Goal: Task Accomplishment & Management: Manage account settings

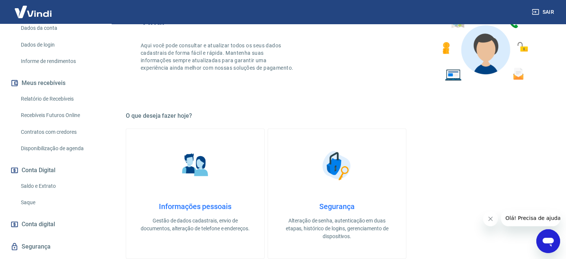
scroll to position [130, 0]
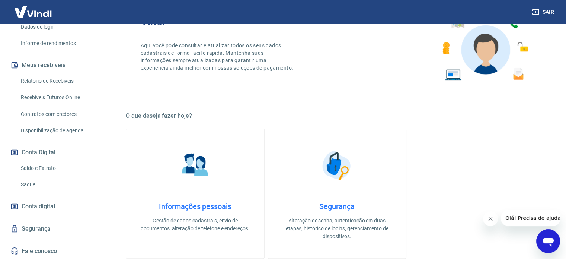
click at [40, 182] on link "Saque" at bounding box center [60, 184] width 85 height 15
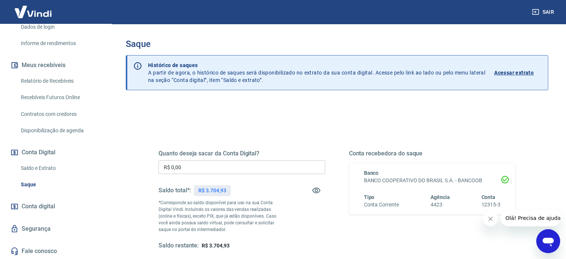
click at [241, 159] on div "Quanto deseja sacar da Conta Digital? R$ 0,00 ​ Saldo total*: R$ 3.704,93 *Corr…" at bounding box center [242, 200] width 167 height 100
click at [236, 165] on input "R$ 0,00" at bounding box center [242, 167] width 167 height 14
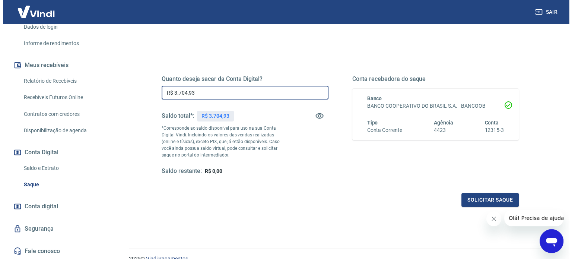
scroll to position [109, 0]
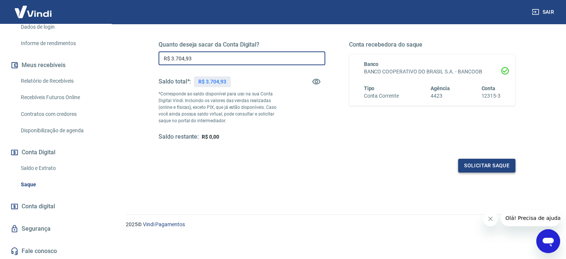
type input "R$ 3.704,93"
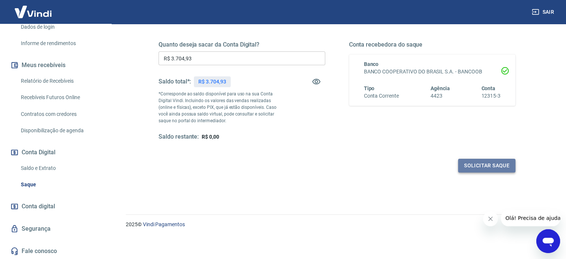
click at [492, 168] on button "Solicitar saque" at bounding box center [486, 166] width 57 height 14
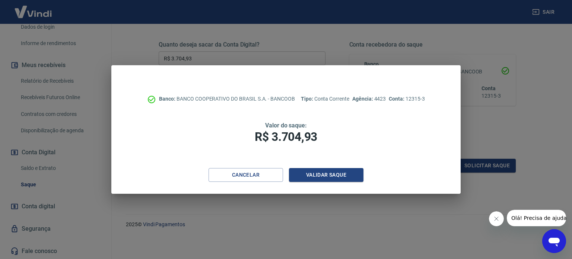
click at [337, 168] on div "Banco: BANCO COOPERATIVO DO BRASIL S.A. - BANCOOB Tipo: Conta Corrente Agência:…" at bounding box center [285, 116] width 349 height 103
click at [332, 174] on button "Validar saque" at bounding box center [326, 175] width 74 height 14
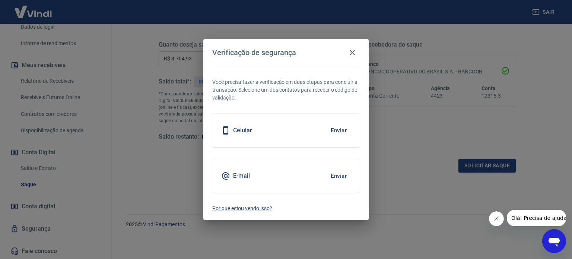
click at [342, 131] on button "Enviar" at bounding box center [338, 130] width 24 height 16
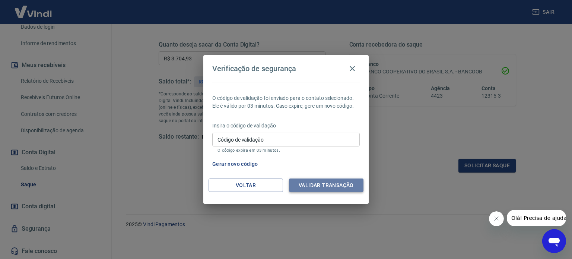
click at [341, 184] on button "Validar transação" at bounding box center [326, 185] width 74 height 14
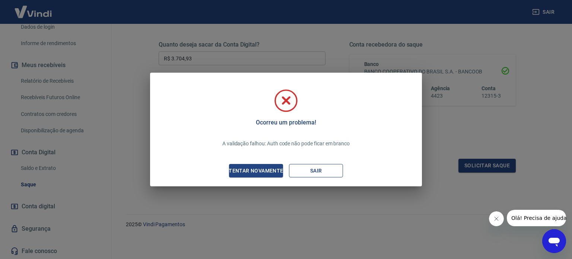
click at [321, 169] on button "Sair" at bounding box center [316, 171] width 54 height 14
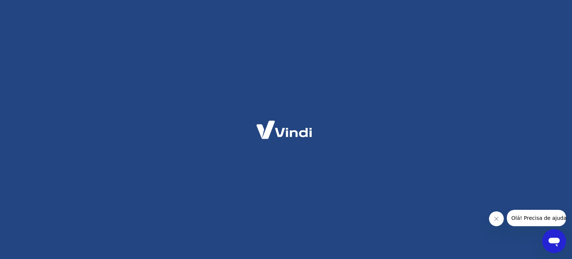
click at [523, 218] on span "Olá! Precisa de ajuda?" at bounding box center [540, 218] width 58 height 6
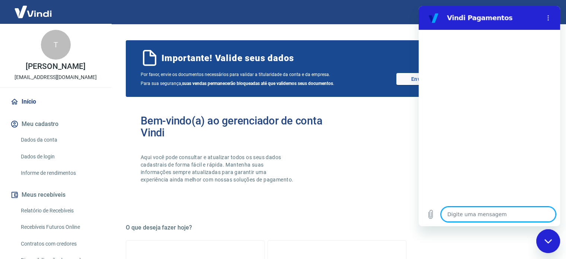
type textarea "o"
type textarea "x"
type textarea "ol"
type textarea "x"
type textarea "ola"
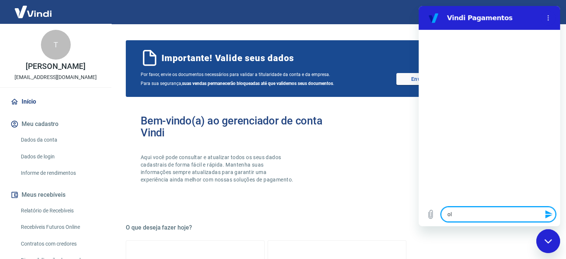
type textarea "x"
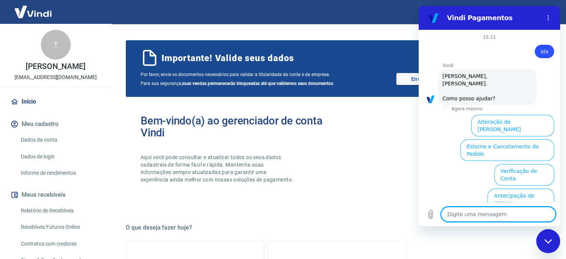
scroll to position [57, 0]
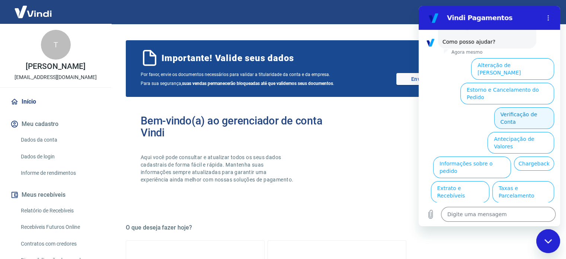
click at [528, 107] on button "Verificação de Conta" at bounding box center [524, 118] width 60 height 22
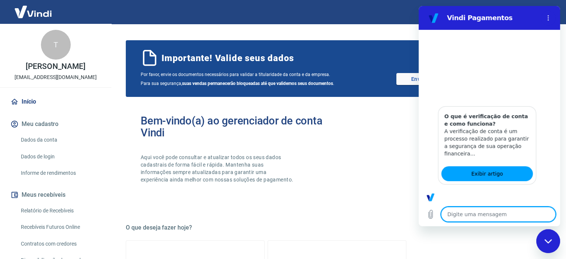
scroll to position [131, 0]
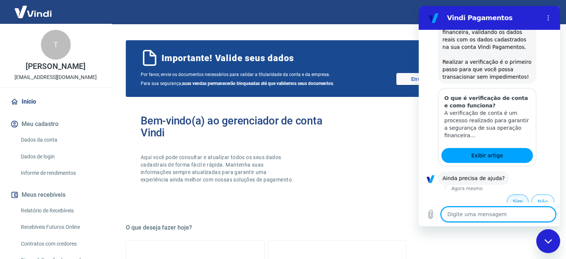
click at [517, 194] on button "Sim" at bounding box center [518, 201] width 22 height 14
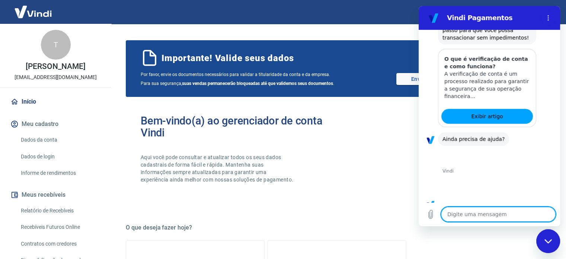
scroll to position [325, 0]
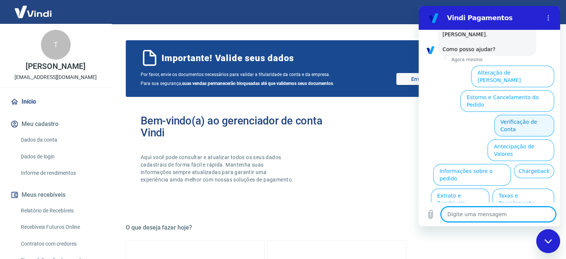
click at [520, 115] on button "Verificação de Conta" at bounding box center [524, 126] width 60 height 22
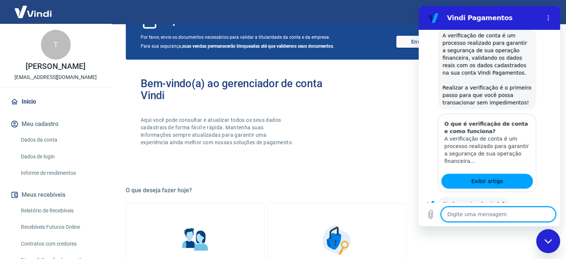
scroll to position [399, 0]
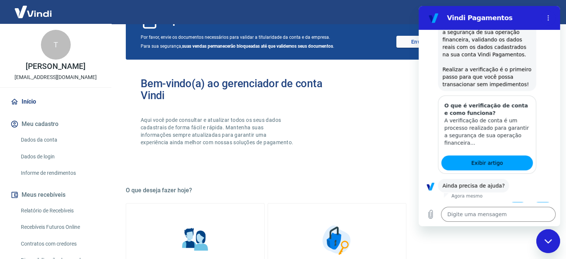
click at [514, 202] on button "Sim" at bounding box center [518, 209] width 22 height 14
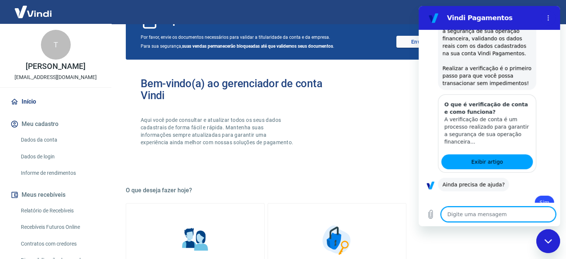
type textarea "x"
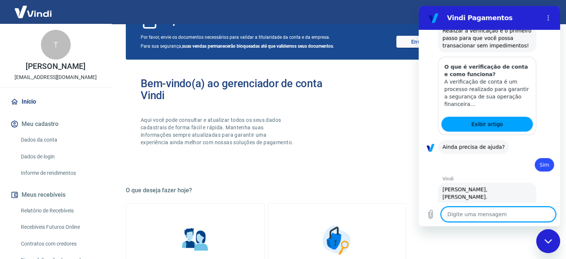
scroll to position [592, 0]
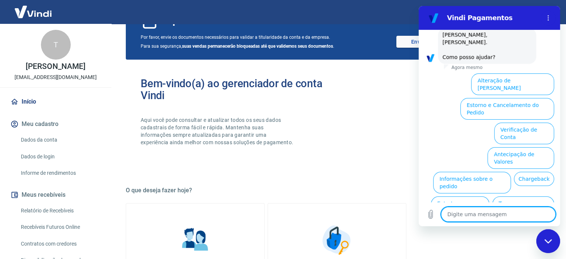
click at [482, 213] on textarea at bounding box center [498, 214] width 115 height 15
type textarea "f"
type textarea "x"
type textarea "fa"
type textarea "x"
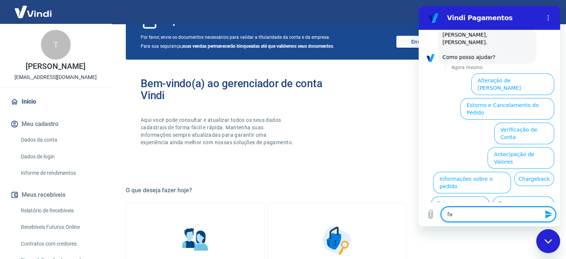
type textarea "fal"
type textarea "x"
type textarea "fala"
type textarea "x"
type textarea "falar"
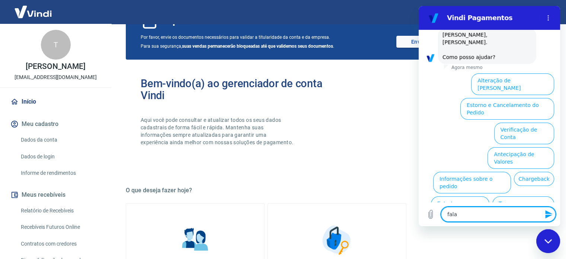
type textarea "x"
type textarea "falar"
type textarea "x"
type textarea "falar c"
type textarea "x"
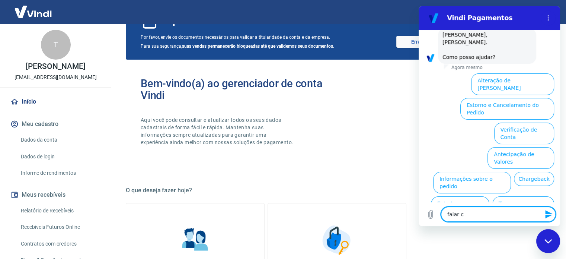
type textarea "falar co"
type textarea "x"
type textarea "falar com"
type textarea "x"
type textarea "falar com"
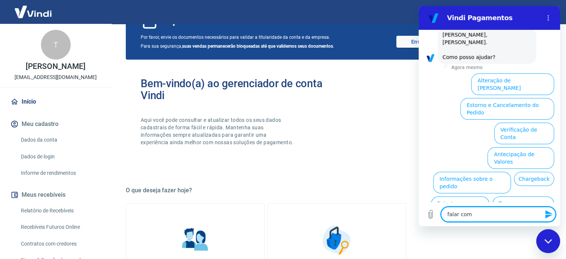
type textarea "x"
type textarea "falar com a"
type textarea "x"
type textarea "falar com at"
type textarea "x"
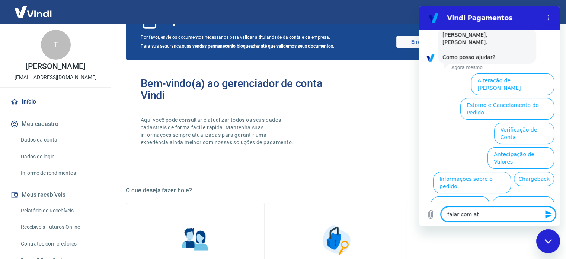
type textarea "falar com ate"
type textarea "x"
type textarea "falar com [GEOGRAPHIC_DATA]"
type textarea "x"
type textarea "falar com atend"
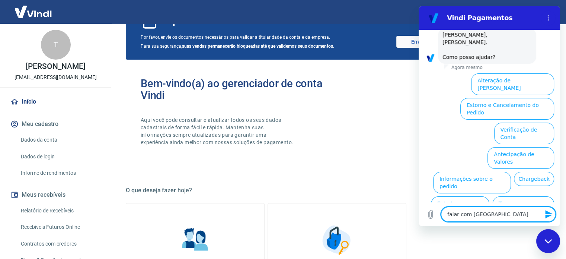
type textarea "x"
type textarea "falar com atende"
type textarea "x"
type textarea "falar com atenden"
type textarea "x"
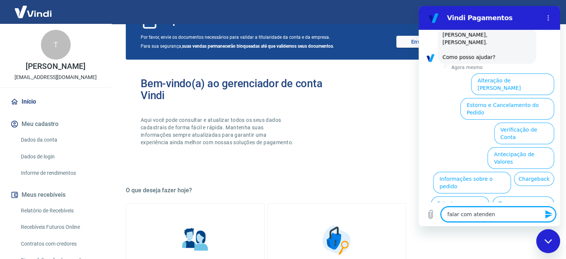
type textarea "falar com atendent"
type textarea "x"
type textarea "falar com atendente"
type textarea "x"
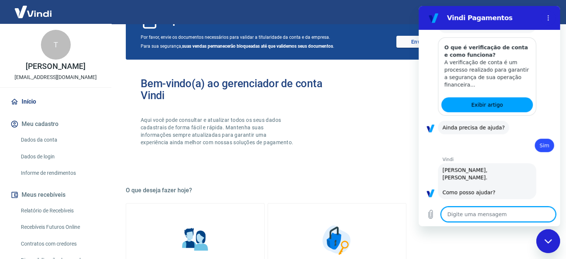
type textarea "x"
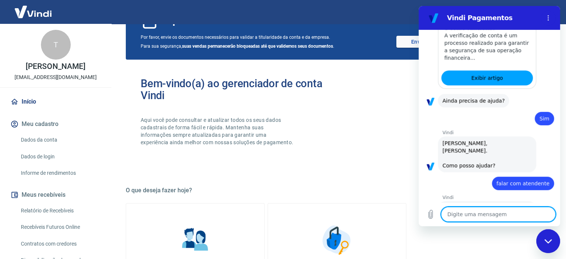
scroll to position [497, 0]
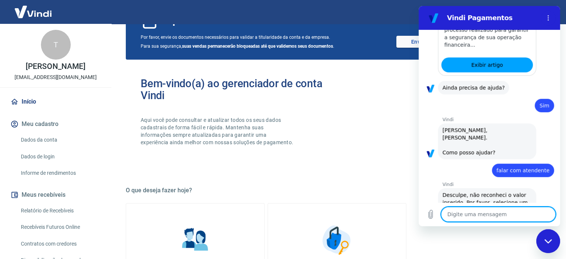
click at [479, 211] on textarea at bounding box center [498, 214] width 115 height 15
type textarea "f"
type textarea "x"
type textarea "fa"
type textarea "x"
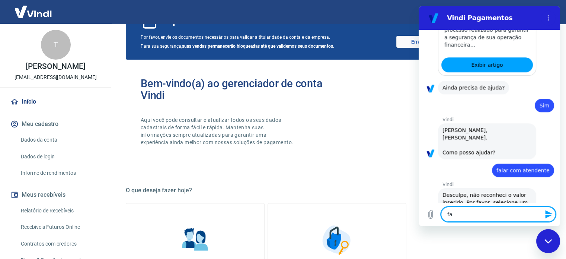
type textarea "fal"
type textarea "x"
type textarea "falr"
type textarea "x"
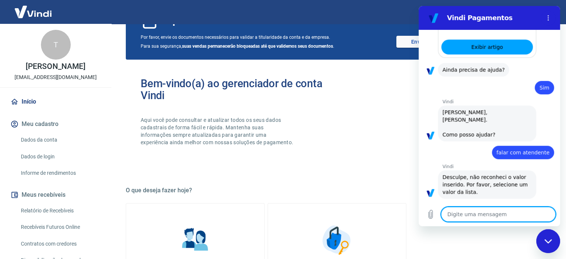
type textarea "x"
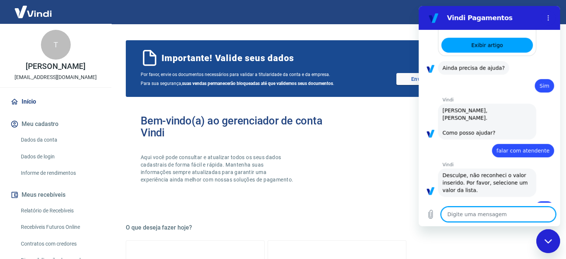
scroll to position [554, 0]
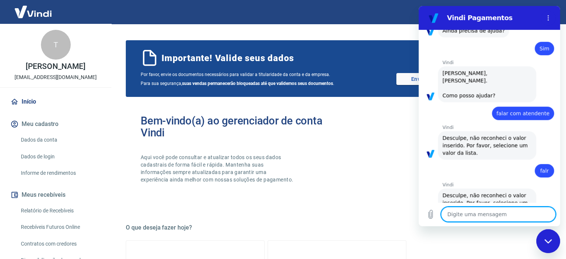
click at [461, 216] on textarea at bounding box center [498, 214] width 115 height 15
type textarea "p"
type textarea "x"
type textarea "pr"
type textarea "x"
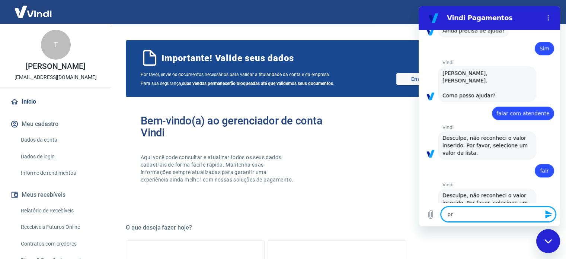
type textarea "pre"
type textarea "x"
type textarea "prec"
type textarea "x"
type textarea "preci"
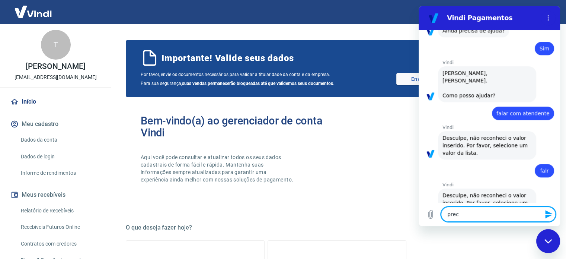
type textarea "x"
type textarea "precis"
type textarea "x"
type textarea "preciso"
type textarea "x"
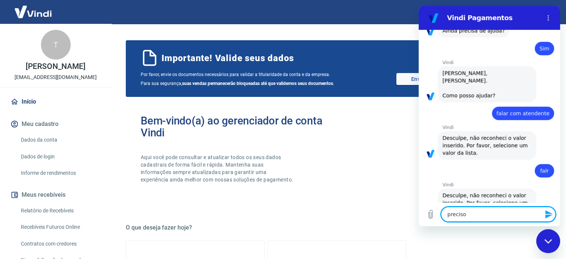
type textarea "preciso"
type textarea "x"
type textarea "preciso f"
type textarea "x"
type textarea "preciso fa"
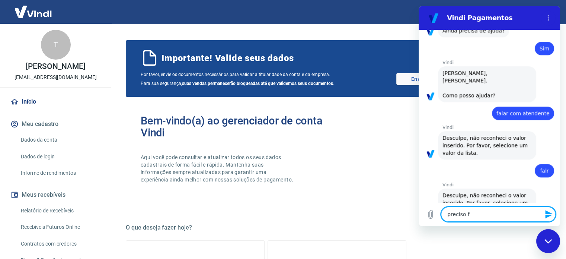
type textarea "x"
type textarea "preciso fal"
type textarea "x"
type textarea "preciso fala"
type textarea "x"
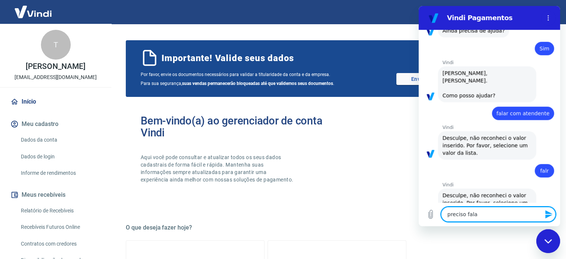
type textarea "preciso falar"
type textarea "x"
type textarea "preciso falar"
type textarea "x"
type textarea "preciso falar c"
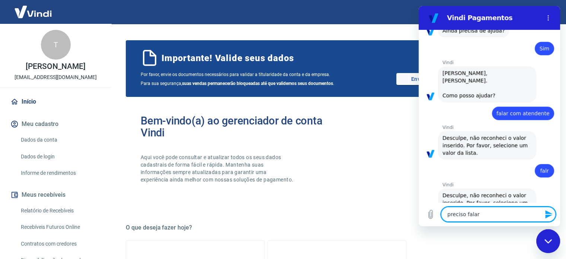
type textarea "x"
type textarea "preciso falar co"
type textarea "x"
type textarea "preciso falar com"
type textarea "x"
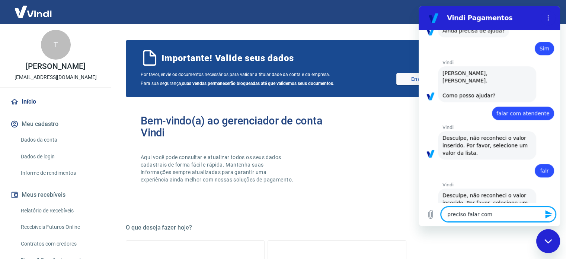
type textarea "preciso falar com"
type textarea "x"
type textarea "preciso falar com u"
type textarea "x"
type textarea "preciso falar com um"
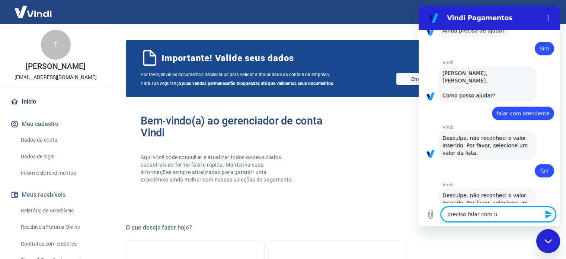
type textarea "x"
type textarea "preciso falar com um"
type textarea "x"
type textarea "preciso falar com um a"
type textarea "x"
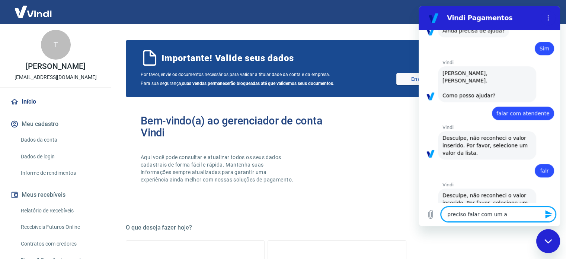
type textarea "preciso falar com um at"
type textarea "x"
type textarea "preciso falar com um ate"
type textarea "x"
type textarea "preciso falar com um [GEOGRAPHIC_DATA]"
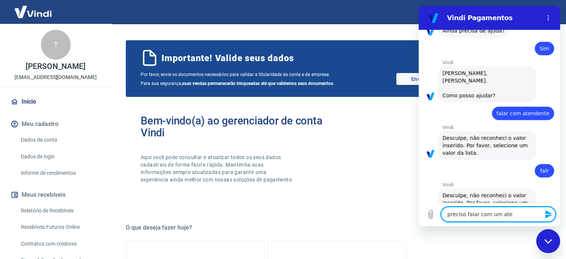
type textarea "x"
type textarea "preciso falar com um atend"
type textarea "x"
type textarea "preciso falar com um atende"
type textarea "x"
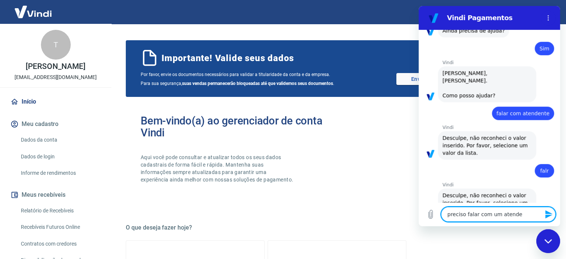
type textarea "preciso falar com um atenden"
type textarea "x"
type textarea "preciso falar com um atendent"
type textarea "x"
type textarea "preciso falar com um atendente"
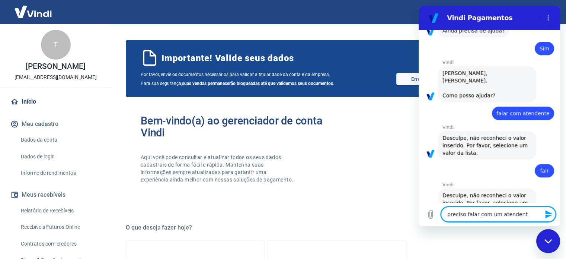
type textarea "x"
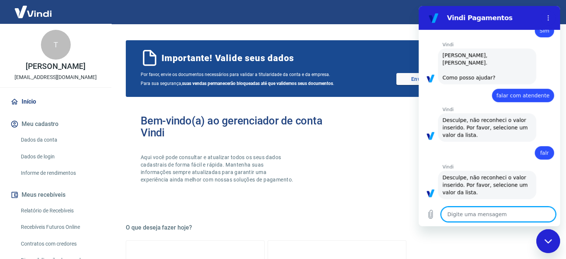
type textarea "x"
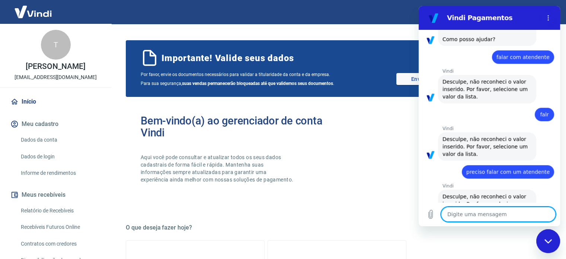
scroll to position [612, 0]
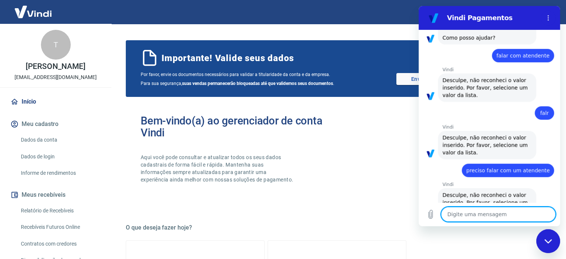
click at [466, 217] on textarea at bounding box center [498, 214] width 115 height 15
type textarea "q"
type textarea "x"
type textarea "qu"
type textarea "x"
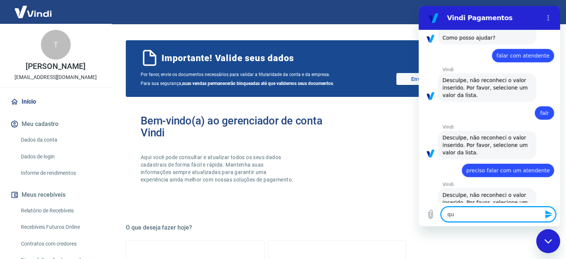
type textarea "qua"
type textarea "x"
type textarea "qual"
type textarea "x"
type textarea "qual"
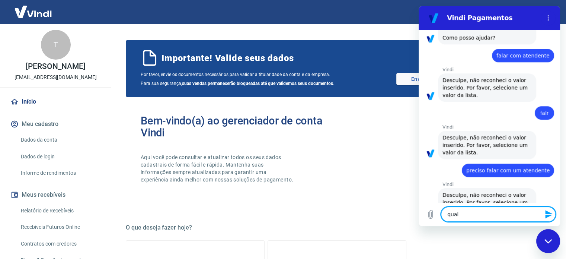
type textarea "x"
type textarea "qual a"
type textarea "x"
type textarea "qual a"
type textarea "x"
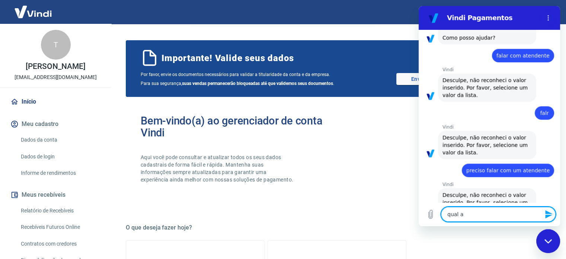
type textarea "qual a l"
type textarea "x"
type textarea "qual a li"
type textarea "x"
type textarea "qual a lis"
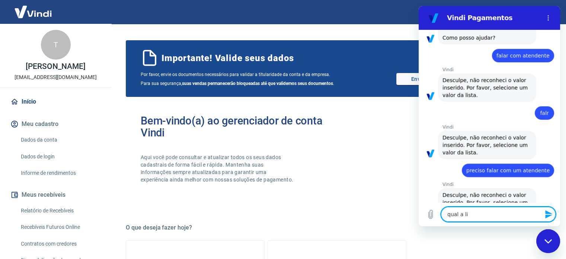
type textarea "x"
type textarea "qual a list"
type textarea "x"
type textarea "qual a lista"
type textarea "x"
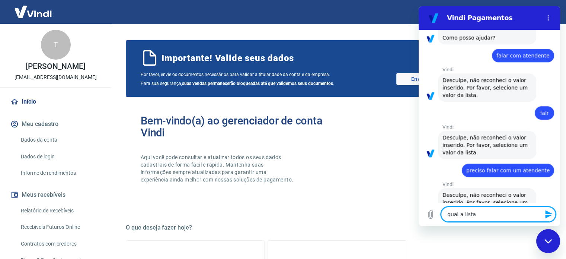
type textarea "qual a lista?"
type textarea "x"
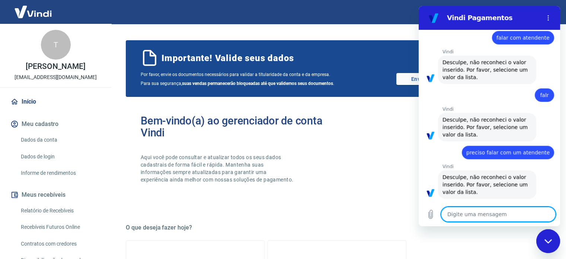
type textarea "x"
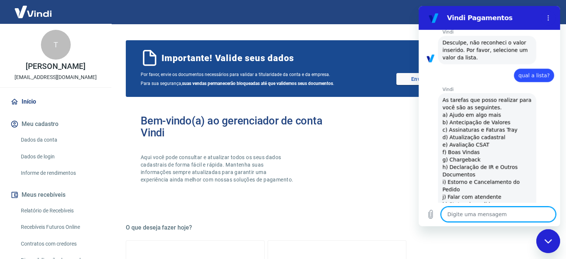
scroll to position [765, 0]
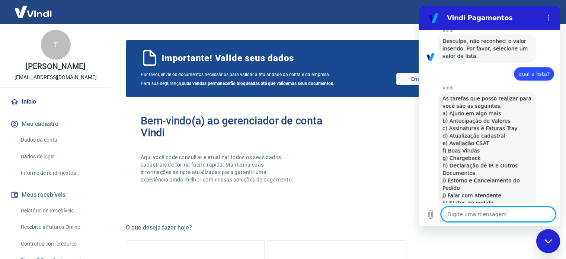
click at [463, 216] on textarea at bounding box center [498, 214] width 115 height 15
type textarea "J"
type textarea "x"
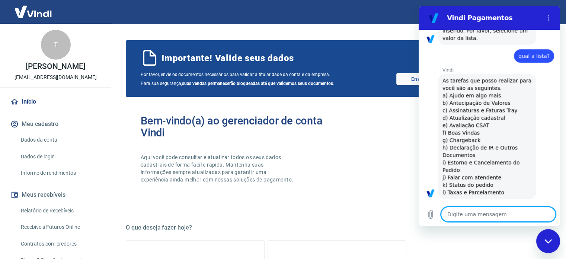
type textarea "x"
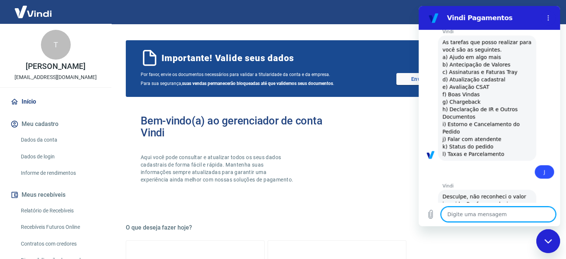
scroll to position [823, 0]
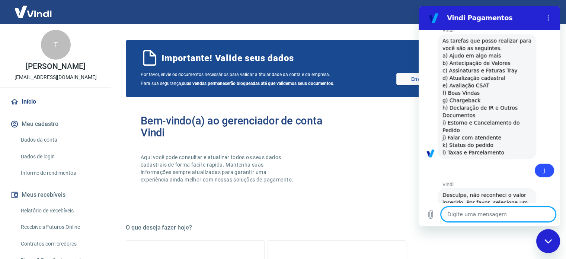
type textarea "J"
type textarea "x"
type textarea "j"
type textarea "x"
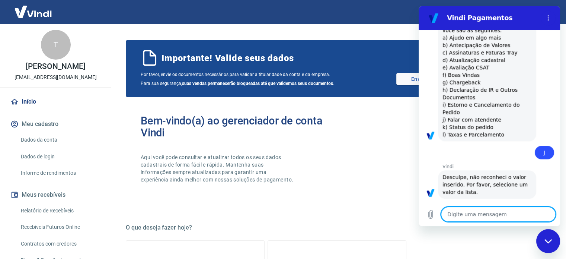
type textarea "x"
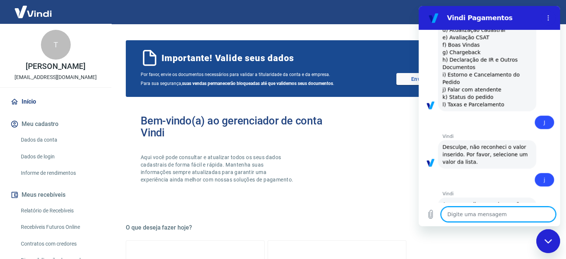
scroll to position [1026, 0]
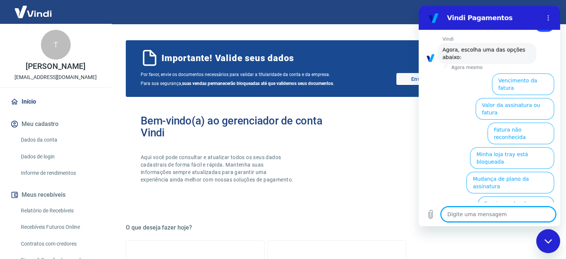
click at [492, 212] on textarea at bounding box center [498, 214] width 115 height 15
type textarea "f"
type textarea "x"
type textarea "fa"
type textarea "x"
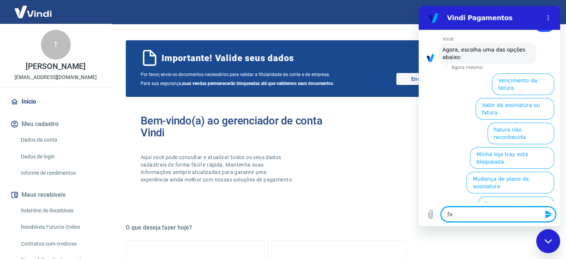
type textarea "fal"
type textarea "x"
type textarea "fala"
type textarea "x"
type textarea "fala"
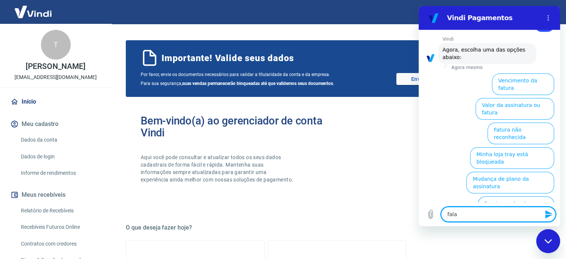
type textarea "x"
type textarea "fala c"
type textarea "x"
type textarea "fala"
type textarea "x"
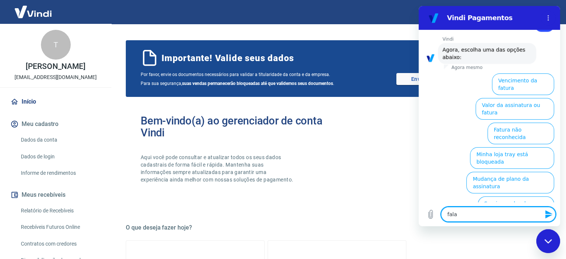
type textarea "fala"
type textarea "x"
type textarea "falar"
type textarea "x"
type textarea "falar"
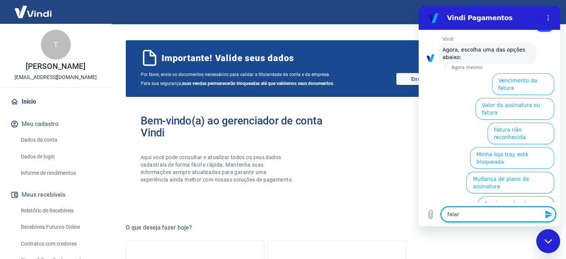
type textarea "x"
type textarea "falar c"
type textarea "x"
type textarea "falar co"
type textarea "x"
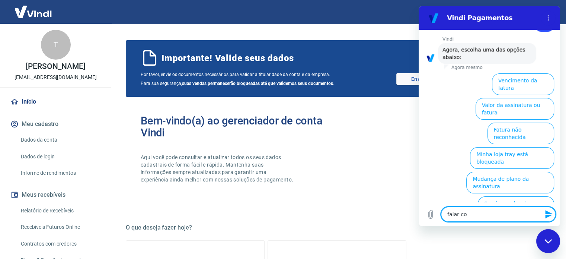
type textarea "falar com"
type textarea "x"
type textarea "falar com"
type textarea "x"
type textarea "falar com u"
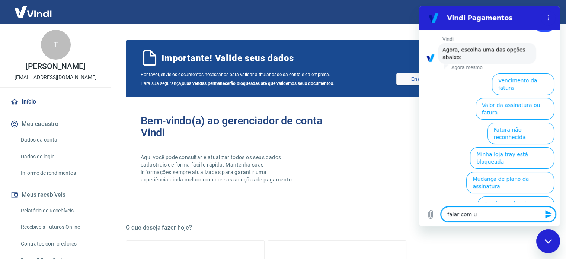
type textarea "x"
type textarea "falar com um"
type textarea "x"
type textarea "falar com um"
type textarea "x"
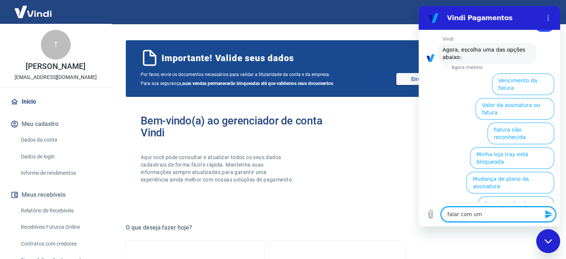
type textarea "falar com um a"
type textarea "x"
type textarea "falar com um at"
type textarea "x"
type textarea "falar com um ate"
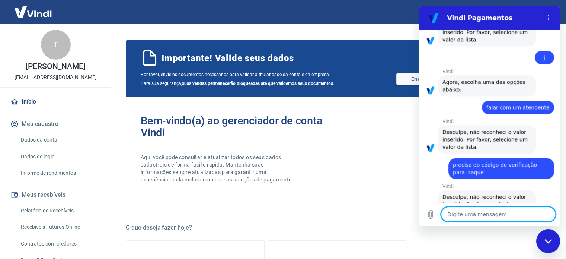
scroll to position [995, 0]
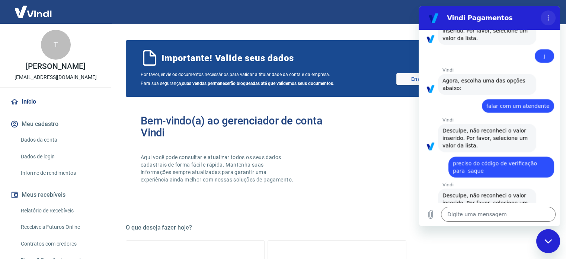
click at [545, 14] on button "Menu de opções" at bounding box center [548, 17] width 15 height 15
click at [314, 154] on div "Bem-vindo(a) ao gerenciador de conta Vindi Aqui você pode consultar e atualizar…" at bounding box center [239, 156] width 197 height 82
click at [545, 233] on div "Fechar janela de mensagens" at bounding box center [548, 241] width 22 height 22
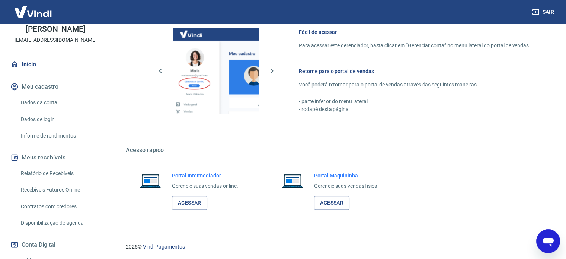
scroll to position [130, 0]
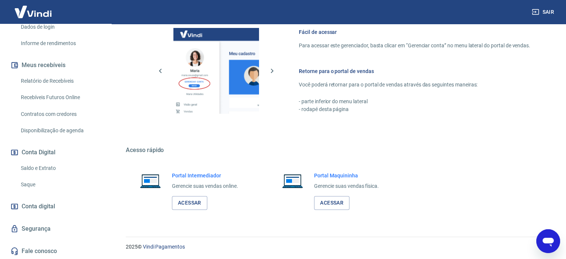
click at [31, 186] on link "Saque" at bounding box center [60, 184] width 85 height 15
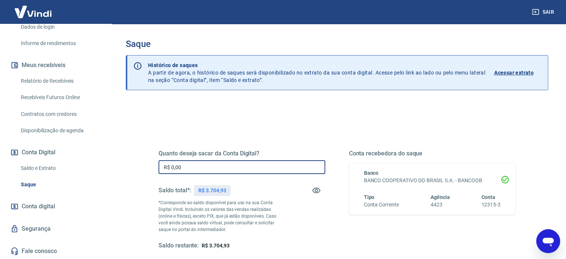
click at [232, 168] on input "R$ 0,00" at bounding box center [242, 167] width 167 height 14
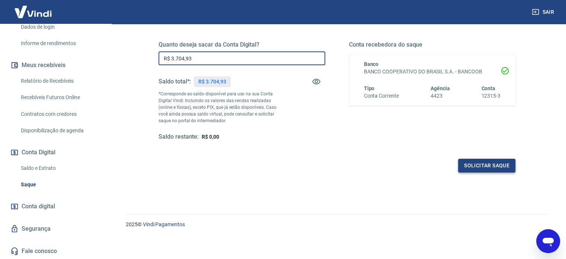
click at [473, 160] on button "Solicitar saque" at bounding box center [486, 166] width 57 height 14
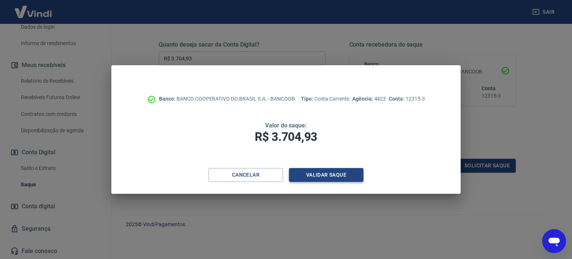
click at [325, 175] on button "Validar saque" at bounding box center [326, 175] width 74 height 14
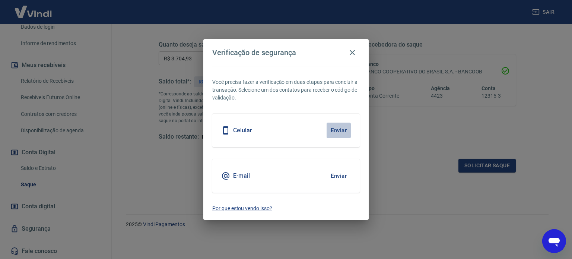
click at [334, 133] on button "Enviar" at bounding box center [338, 130] width 24 height 16
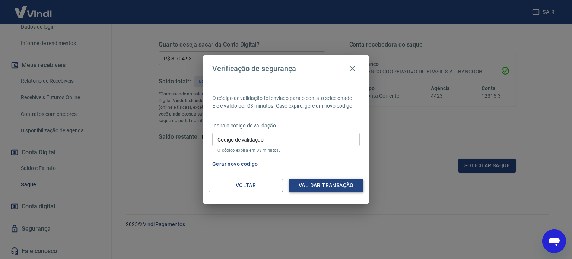
click at [307, 187] on button "Validar transação" at bounding box center [326, 185] width 74 height 14
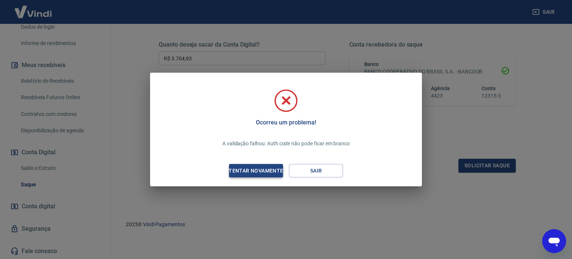
click at [274, 169] on div "Tentar novamente" at bounding box center [256, 170] width 72 height 9
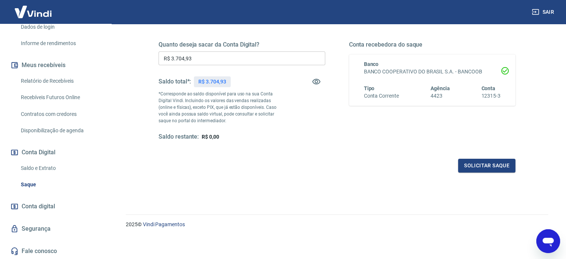
click at [546, 245] on icon "Abrir janela de mensagens" at bounding box center [548, 240] width 13 height 13
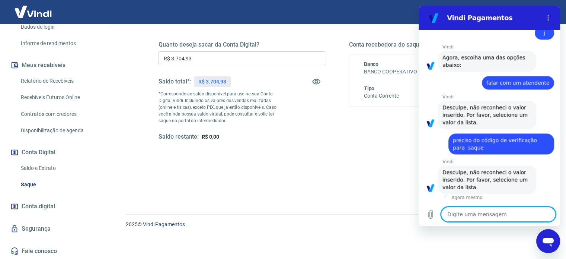
scroll to position [995, 0]
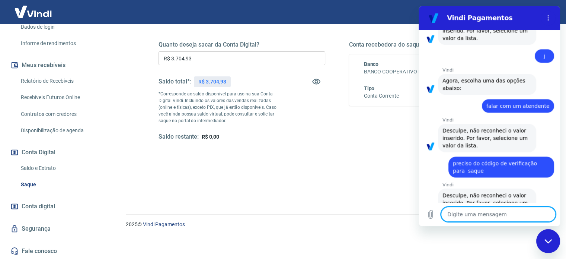
click at [472, 218] on textarea at bounding box center [498, 214] width 115 height 15
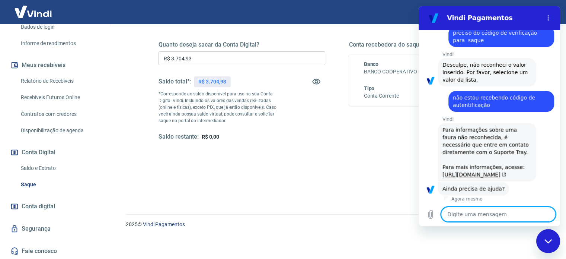
scroll to position [1150, 0]
